Goal: Task Accomplishment & Management: Manage account settings

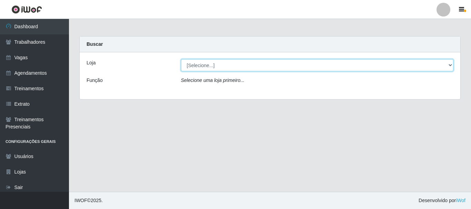
click at [217, 67] on select "[Selecione...] Necão Restaurante" at bounding box center [317, 65] width 273 height 12
select select "334"
click at [181, 59] on select "[Selecione...] Necão Restaurante" at bounding box center [317, 65] width 273 height 12
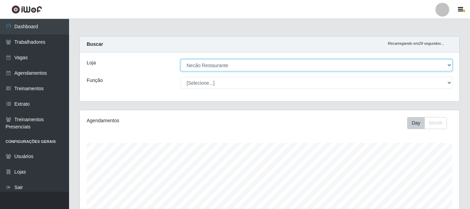
scroll to position [143, 379]
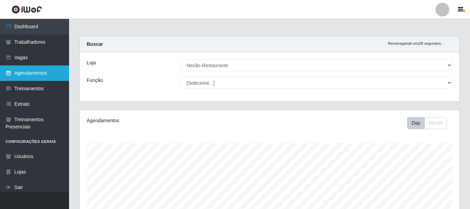
click at [45, 77] on link "Agendamentos" at bounding box center [34, 74] width 69 height 16
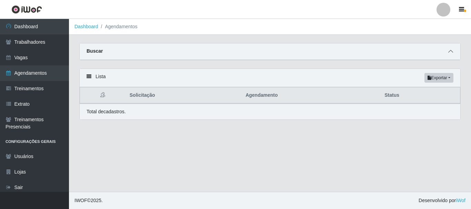
click at [449, 56] on span at bounding box center [451, 52] width 8 height 8
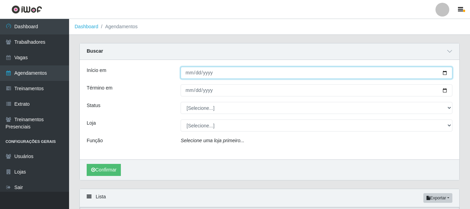
click at [444, 72] on input "Início em" at bounding box center [316, 73] width 272 height 12
type input "2025-08-16"
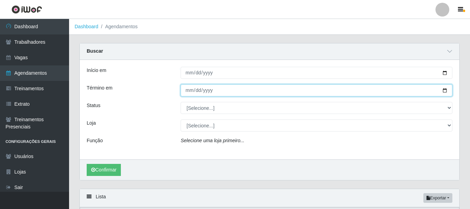
click at [444, 89] on input "Término em" at bounding box center [316, 91] width 272 height 12
type input "2025-08-17"
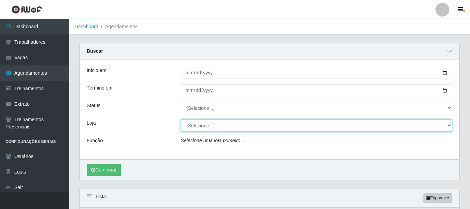
click at [208, 126] on select "[Selecione...] Necão Restaurante" at bounding box center [316, 126] width 272 height 12
select select "334"
click at [180, 120] on select "[Selecione...] Necão Restaurante" at bounding box center [316, 126] width 272 height 12
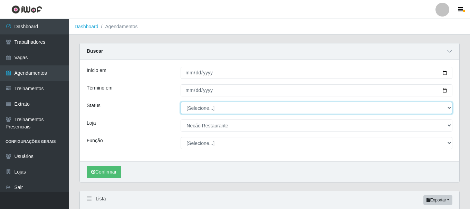
click at [208, 111] on select "[Selecione...] AGENDADO AGUARDANDO LIBERAR EM ANDAMENTO EM REVISÃO FINALIZADO C…" at bounding box center [316, 108] width 272 height 12
select select "CANCELADO"
click at [180, 102] on select "[Selecione...] AGENDADO AGUARDANDO LIBERAR EM ANDAMENTO EM REVISÃO FINALIZADO C…" at bounding box center [316, 108] width 272 height 12
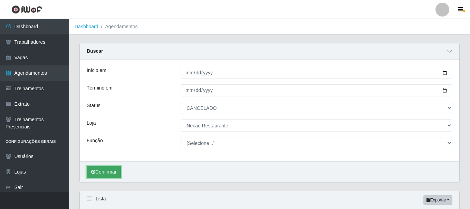
click at [107, 174] on button "Confirmar" at bounding box center [104, 172] width 34 height 12
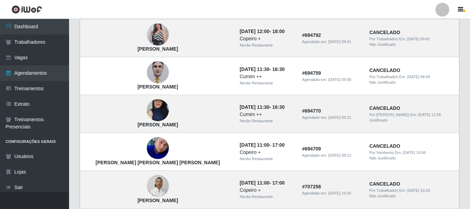
scroll to position [138, 0]
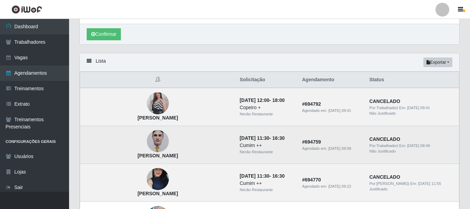
drag, startPoint x: 157, startPoint y: 155, endPoint x: 85, endPoint y: 156, distance: 71.8
click at [85, 156] on td "[PERSON_NAME]" at bounding box center [157, 145] width 155 height 38
copy strong "[PERSON_NAME]"
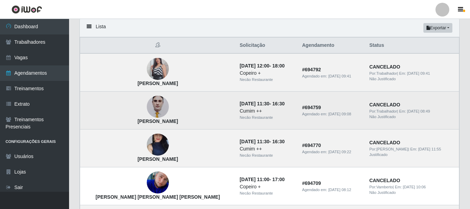
scroll to position [207, 0]
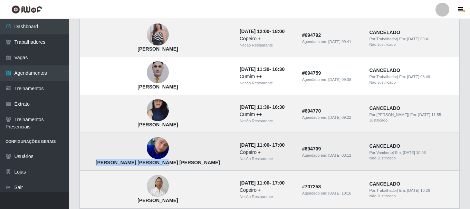
drag, startPoint x: 155, startPoint y: 163, endPoint x: 89, endPoint y: 165, distance: 65.2
click at [89, 165] on td "[PERSON_NAME]" at bounding box center [157, 152] width 155 height 38
copy strong "[PERSON_NAME]"
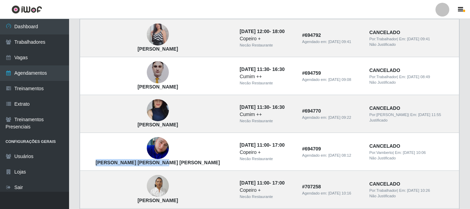
scroll to position [138, 0]
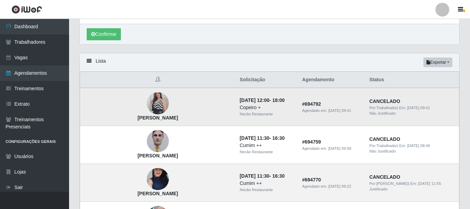
click at [147, 104] on img at bounding box center [158, 103] width 22 height 39
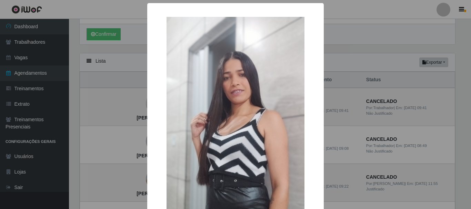
click at [355, 101] on div "× Carolayne Barbosa da Silva OK Cancel" at bounding box center [235, 104] width 471 height 209
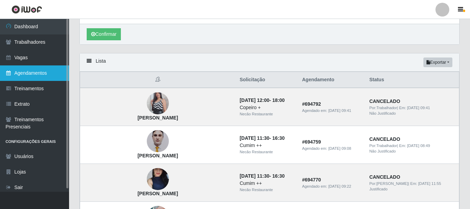
click at [24, 75] on link "Agendamentos" at bounding box center [34, 74] width 69 height 16
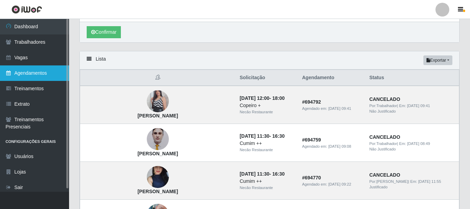
select select "[Selecione...]"
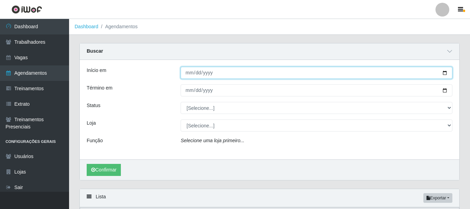
click at [445, 74] on input "Início em" at bounding box center [316, 73] width 272 height 12
type input "2025-08-15"
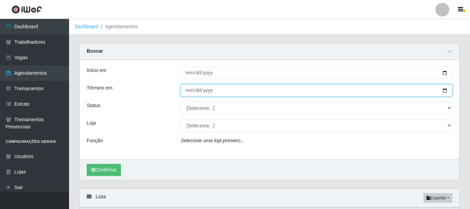
click at [443, 90] on input "Término em" at bounding box center [316, 91] width 272 height 12
type input "2025-08-15"
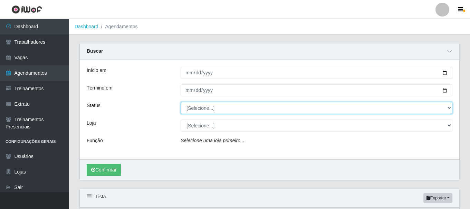
click at [236, 107] on select "[Selecione...] AGENDADO AGUARDANDO LIBERAR EM ANDAMENTO EM REVISÃO FINALIZADO C…" at bounding box center [316, 108] width 272 height 12
select select "AGENDADO"
click at [180, 102] on select "[Selecione...] AGENDADO AGUARDANDO LIBERAR EM ANDAMENTO EM REVISÃO FINALIZADO C…" at bounding box center [316, 108] width 272 height 12
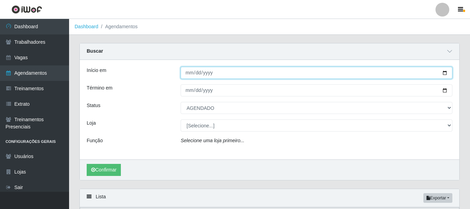
click at [445, 75] on input "2025-08-15" at bounding box center [316, 73] width 272 height 12
type input "2025-08-16"
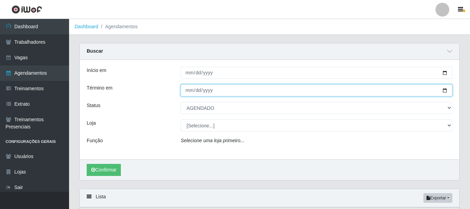
click at [445, 91] on input "2025-08-15" at bounding box center [316, 91] width 272 height 12
type input "2025-08-17"
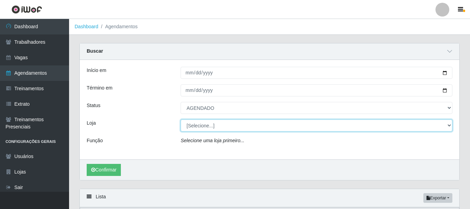
click at [199, 129] on select "[Selecione...] Necão Restaurante" at bounding box center [316, 126] width 272 height 12
select select "334"
click at [180, 120] on select "[Selecione...] Necão Restaurante" at bounding box center [316, 126] width 272 height 12
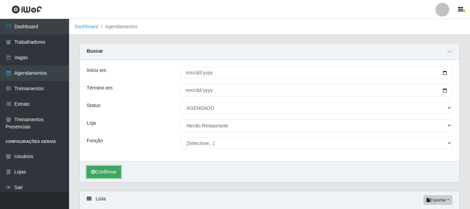
click at [102, 175] on button "Confirmar" at bounding box center [104, 172] width 34 height 12
click at [108, 174] on button "Confirmar" at bounding box center [104, 172] width 34 height 12
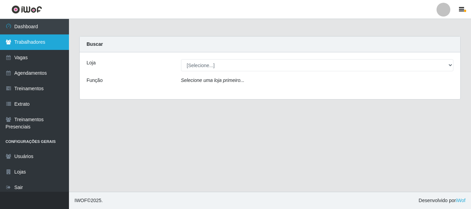
click at [29, 44] on link "Trabalhadores" at bounding box center [34, 43] width 69 height 16
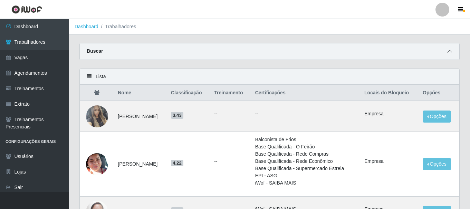
click at [449, 50] on icon at bounding box center [449, 51] width 5 height 5
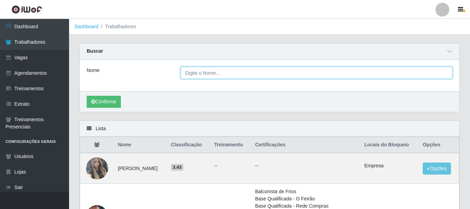
click at [232, 68] on input "Nome" at bounding box center [316, 73] width 272 height 12
paste input "[PERSON_NAME]"
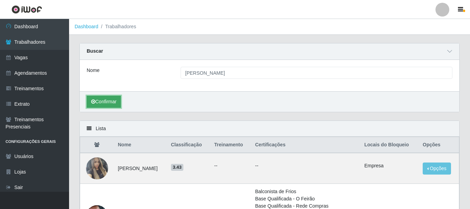
click at [101, 102] on button "Confirmar" at bounding box center [104, 102] width 34 height 12
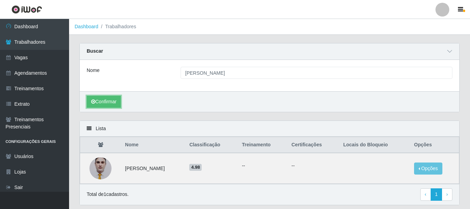
scroll to position [22, 0]
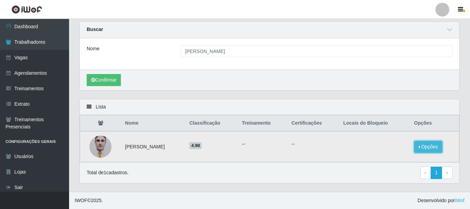
click at [425, 144] on button "Opções" at bounding box center [428, 147] width 28 height 12
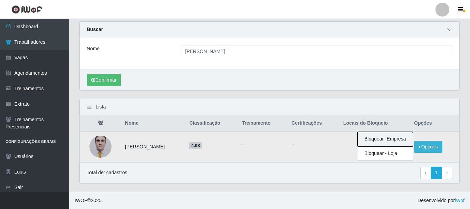
click at [397, 141] on button "Bloquear - Empresa" at bounding box center [385, 139] width 56 height 14
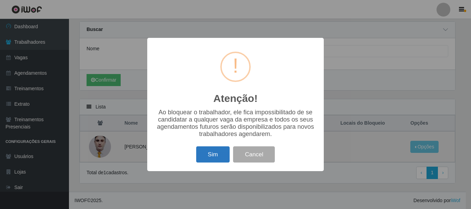
click at [214, 158] on button "Sim" at bounding box center [212, 155] width 33 height 16
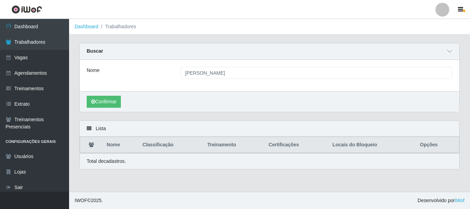
scroll to position [0, 0]
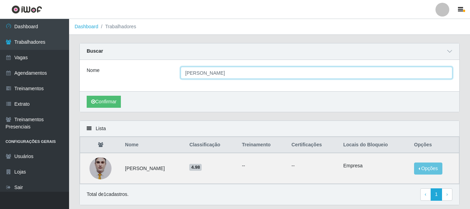
click at [292, 75] on input "[PERSON_NAME]" at bounding box center [316, 73] width 272 height 12
paste input "[PERSON_NAME]"
type input "[PERSON_NAME]"
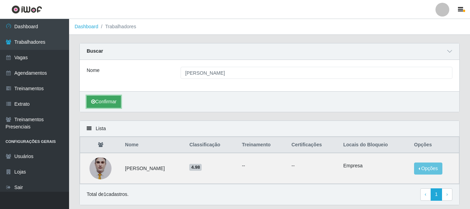
click at [109, 100] on button "Confirmar" at bounding box center [104, 102] width 34 height 12
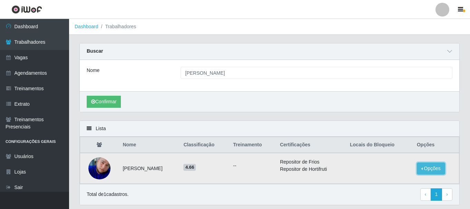
click at [425, 170] on button "Opções" at bounding box center [430, 169] width 28 height 12
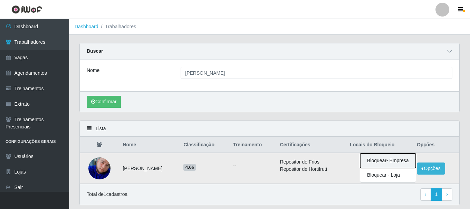
click at [387, 163] on button "Bloquear - Empresa" at bounding box center [388, 161] width 56 height 14
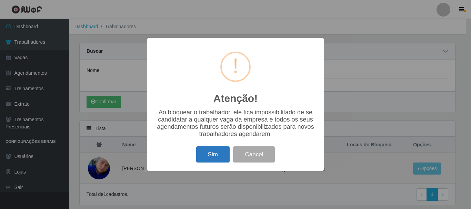
click at [218, 158] on button "Sim" at bounding box center [212, 155] width 33 height 16
